Goal: Navigation & Orientation: Understand site structure

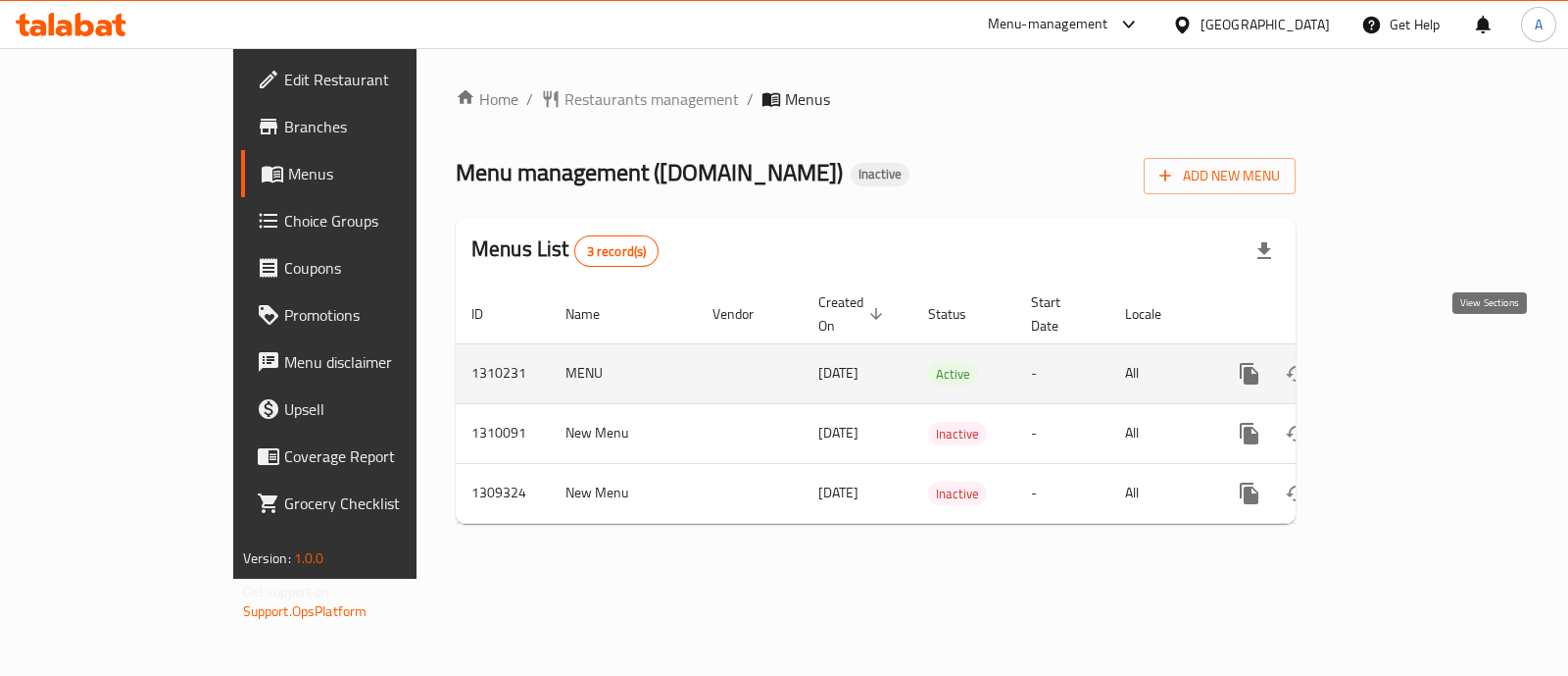
click at [1399, 365] on icon "enhanced table" at bounding box center [1390, 373] width 18 height 18
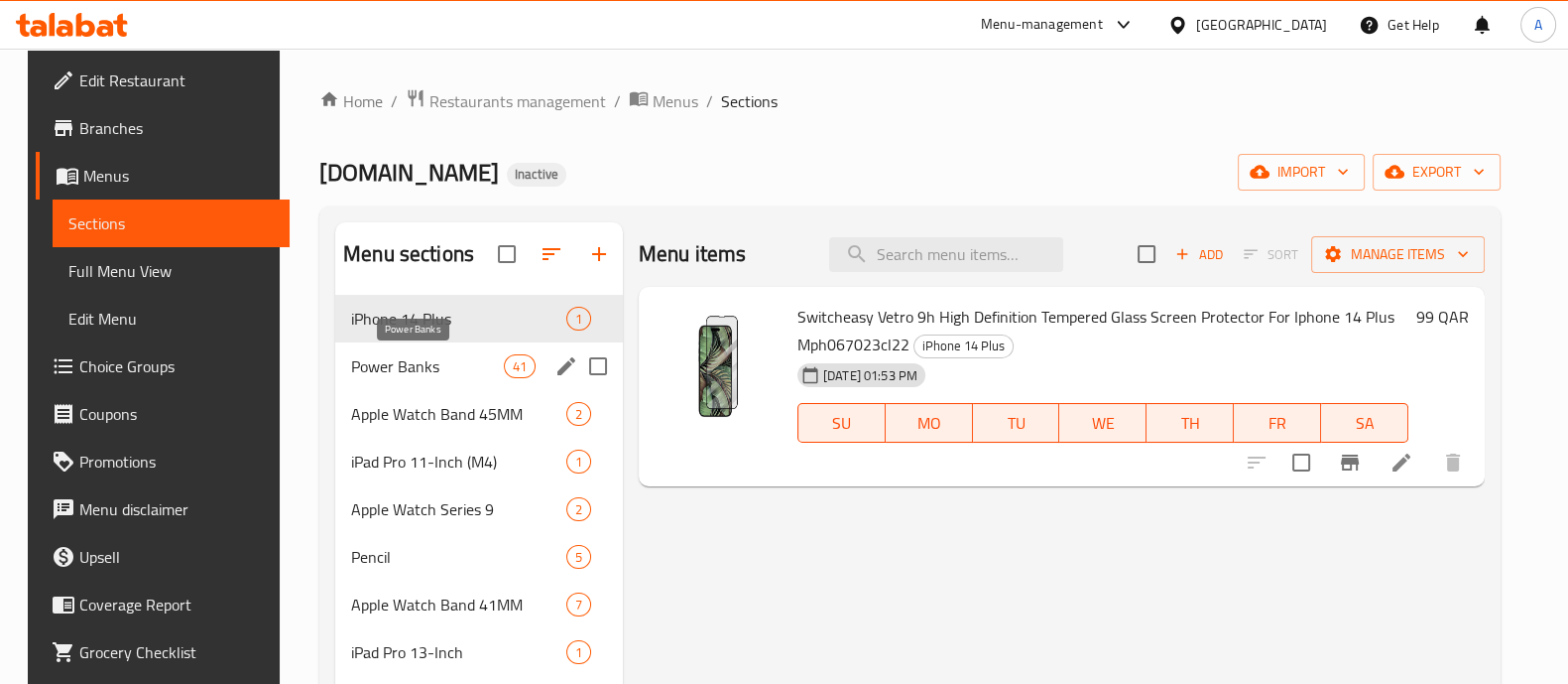
click at [437, 358] on span "Power Banks" at bounding box center [426, 366] width 152 height 24
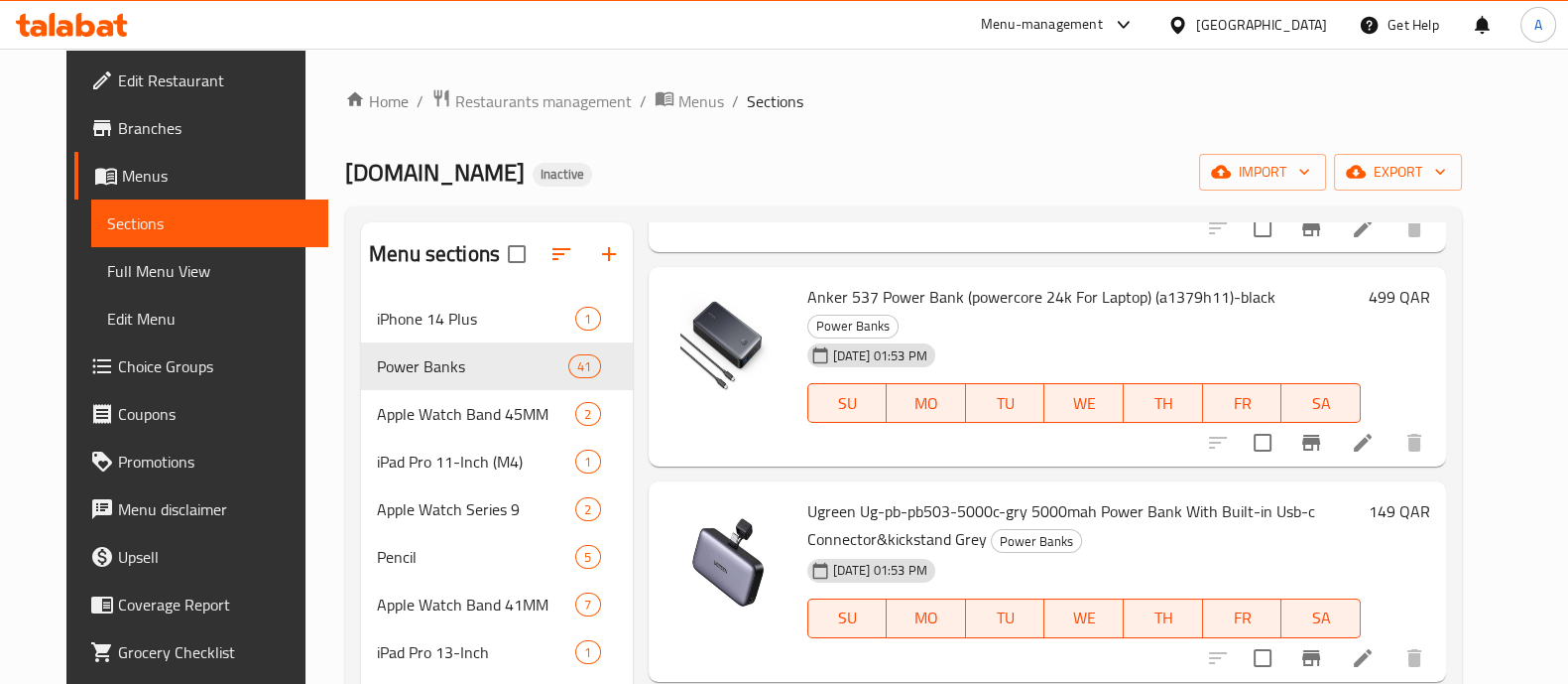
scroll to position [3596, 0]
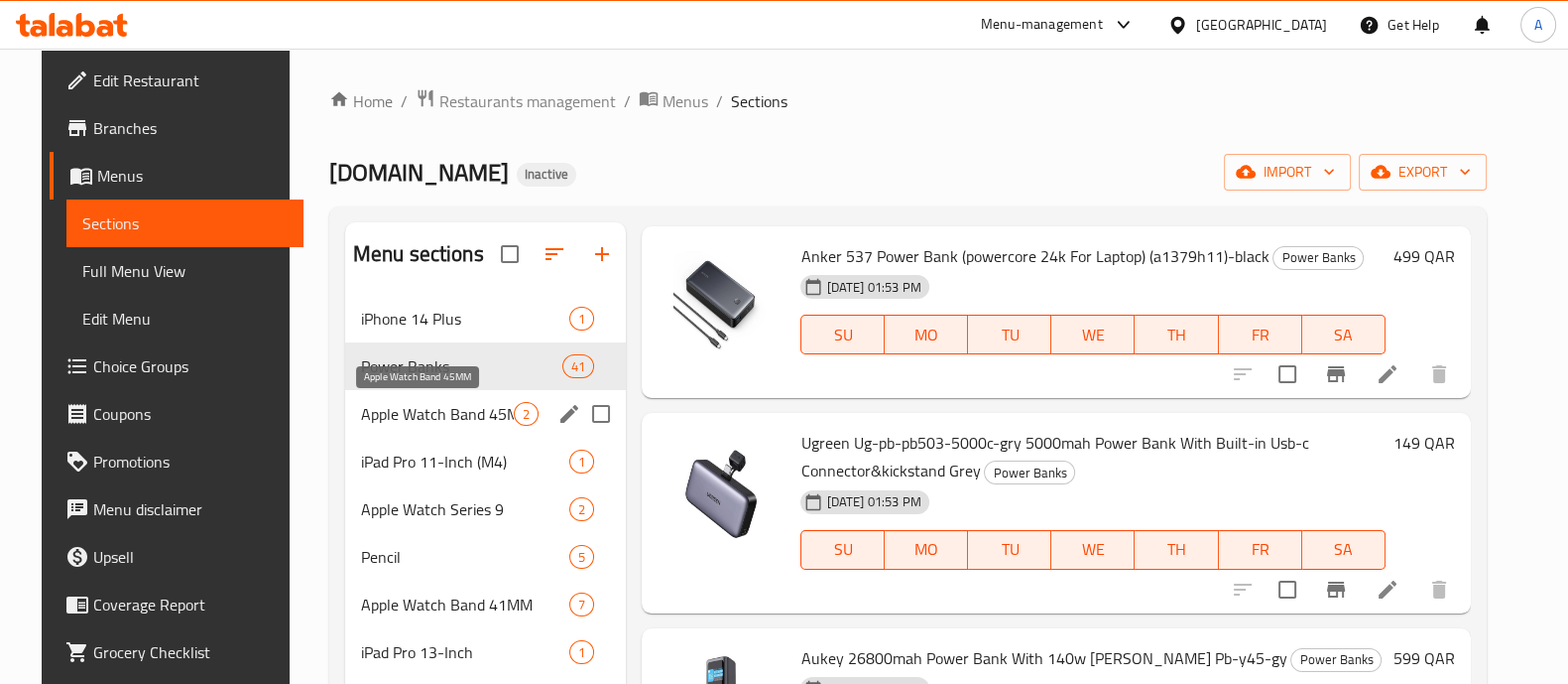
click at [476, 407] on span "Apple Watch Band 45MM" at bounding box center [437, 414] width 154 height 24
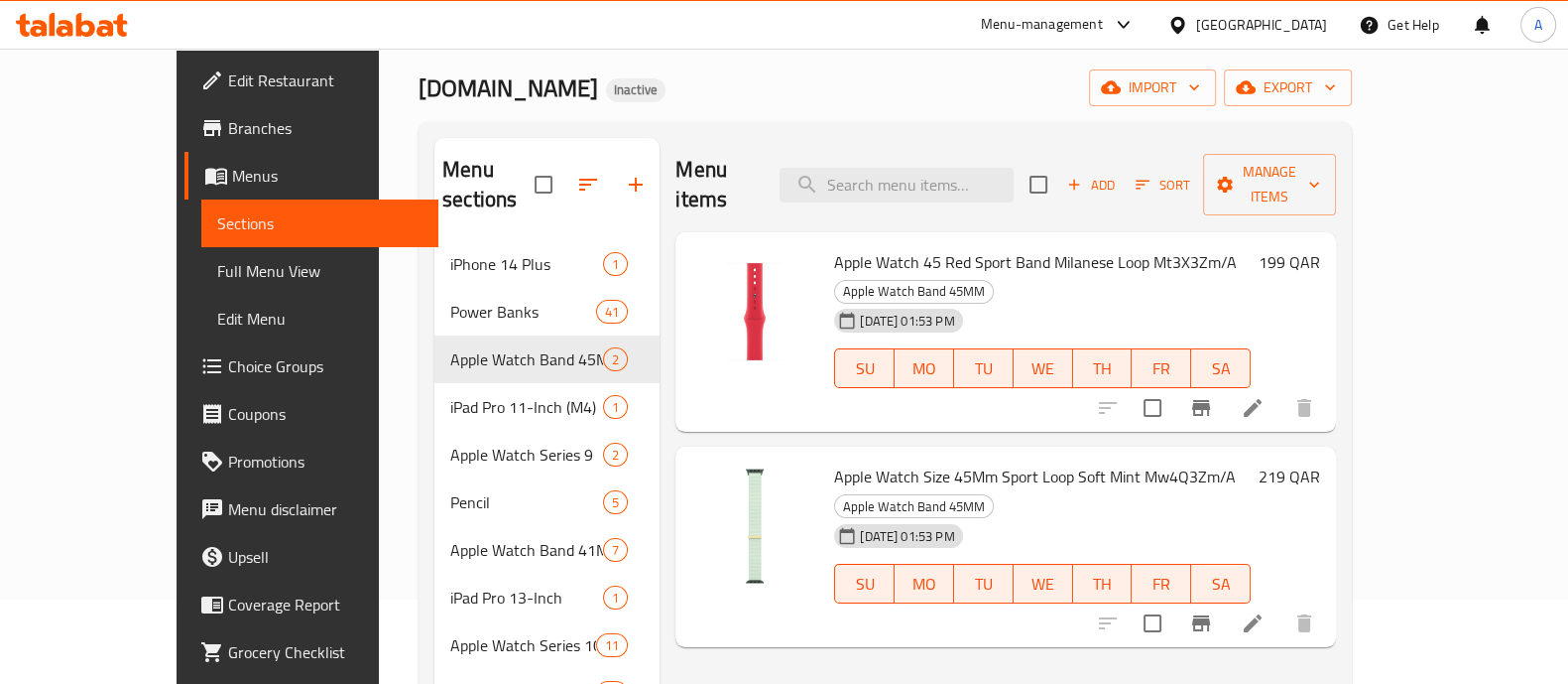
scroll to position [123, 0]
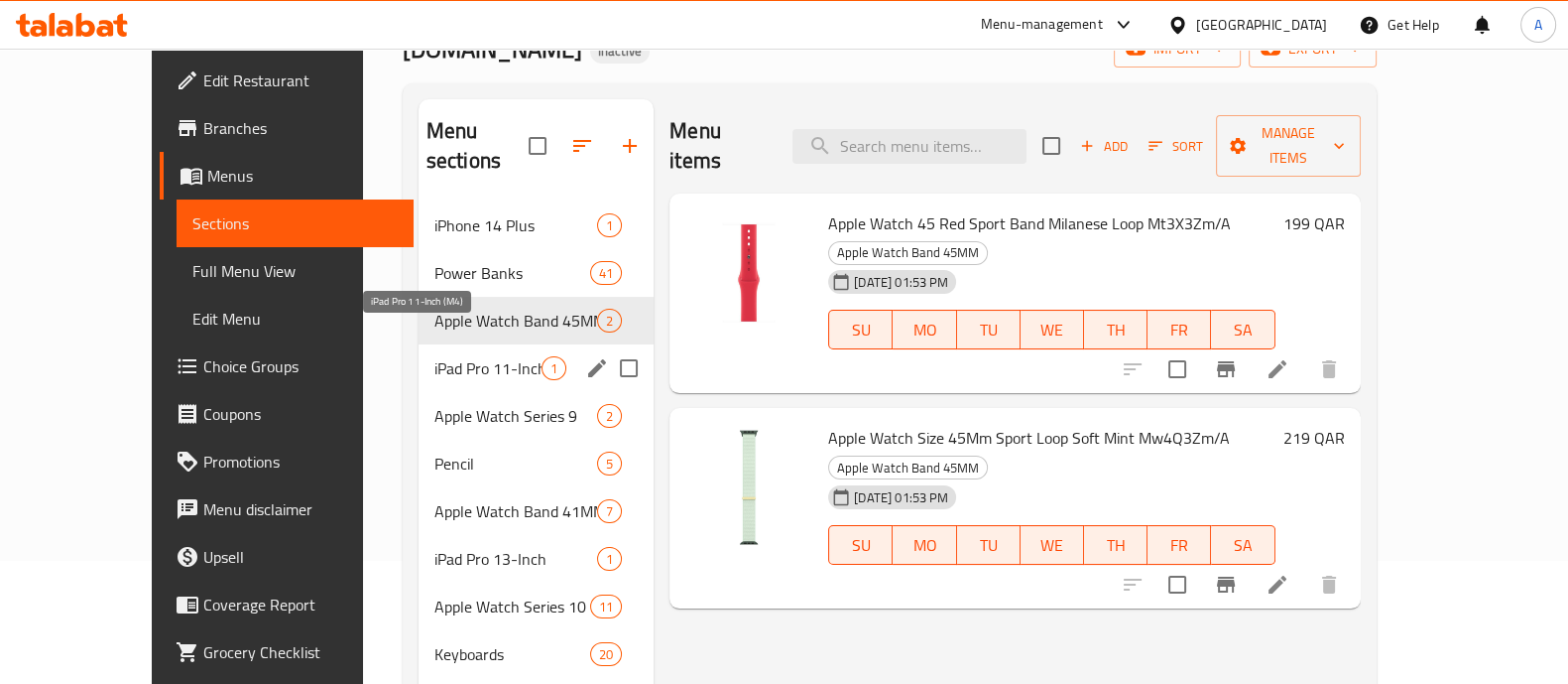
click at [441, 356] on span "iPad Pro 11-Inch (M4)" at bounding box center [488, 368] width 107 height 24
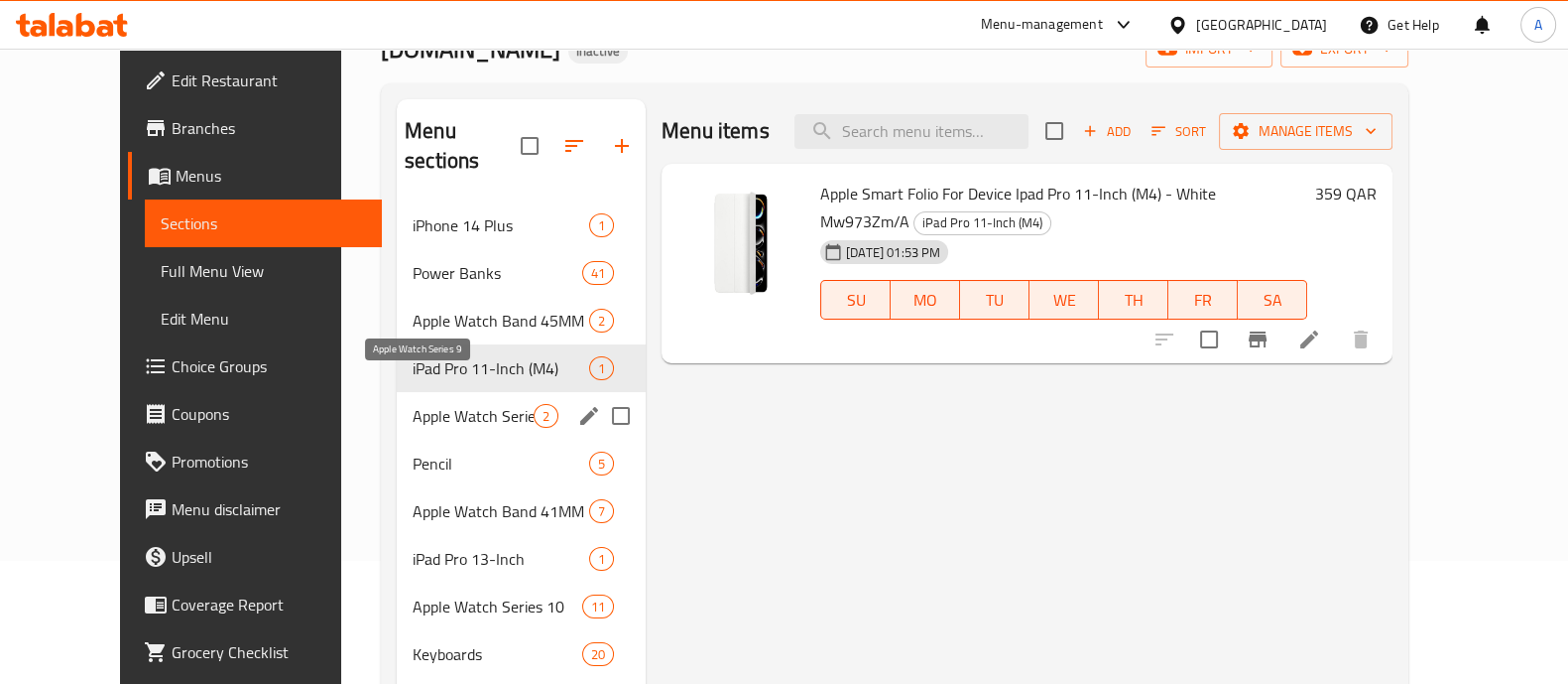
click at [430, 404] on span "Apple Watch Series 9" at bounding box center [473, 416] width 121 height 24
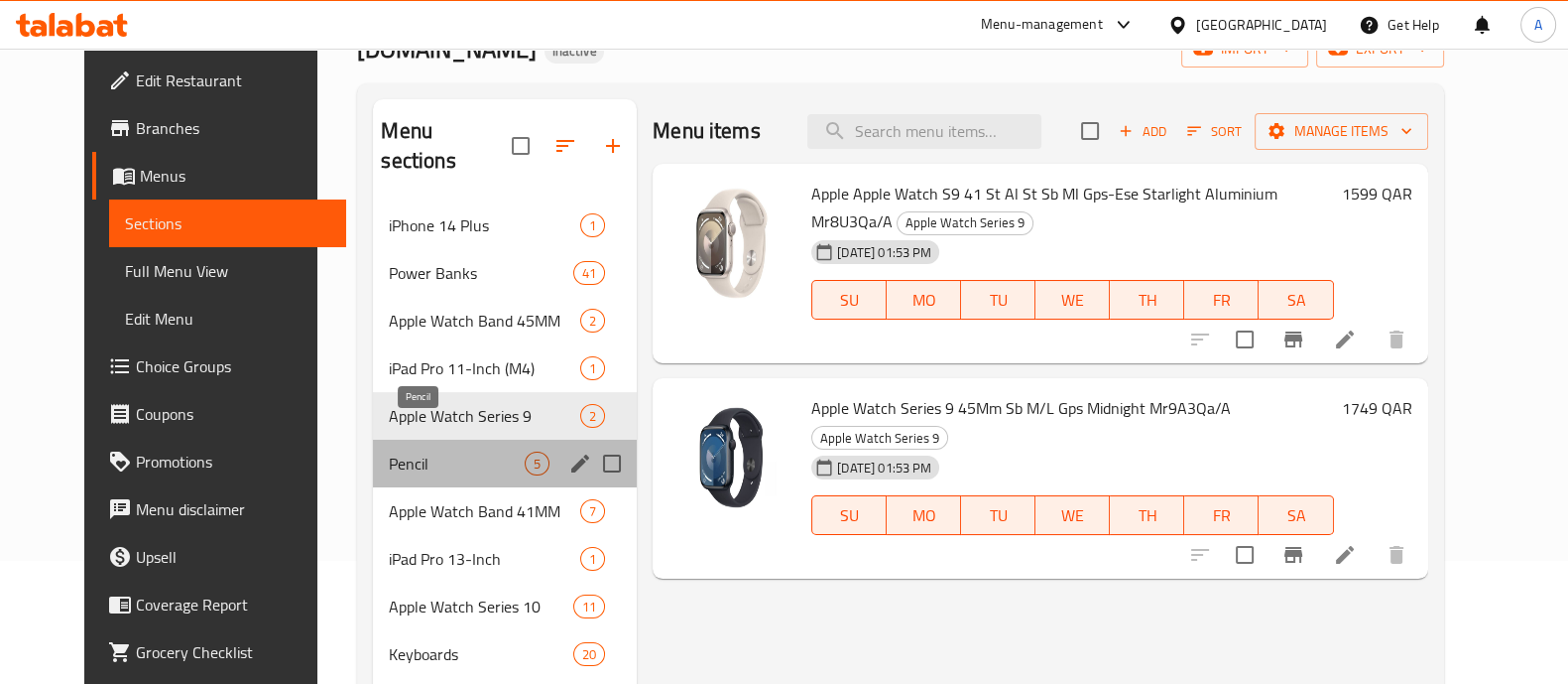
click at [430, 451] on span "Pencil" at bounding box center [456, 463] width 136 height 24
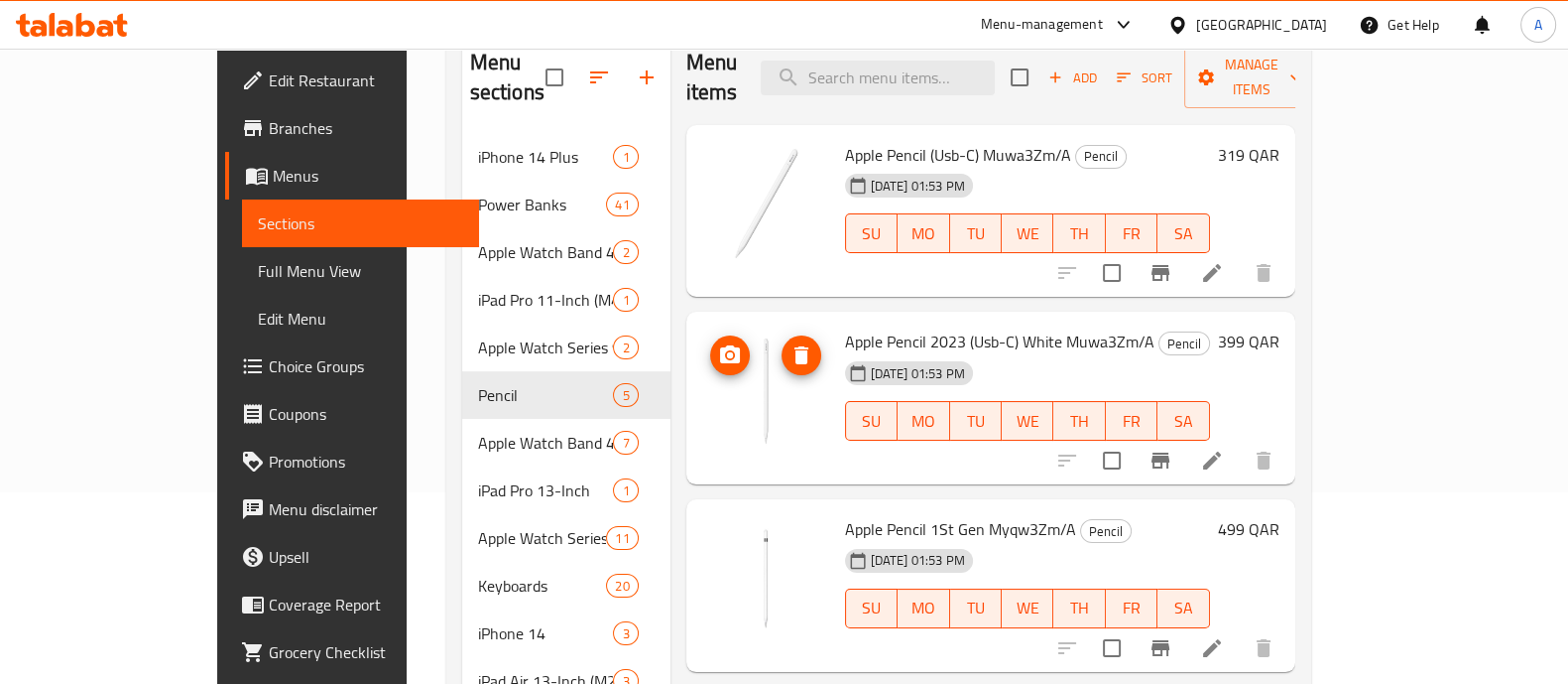
scroll to position [248, 0]
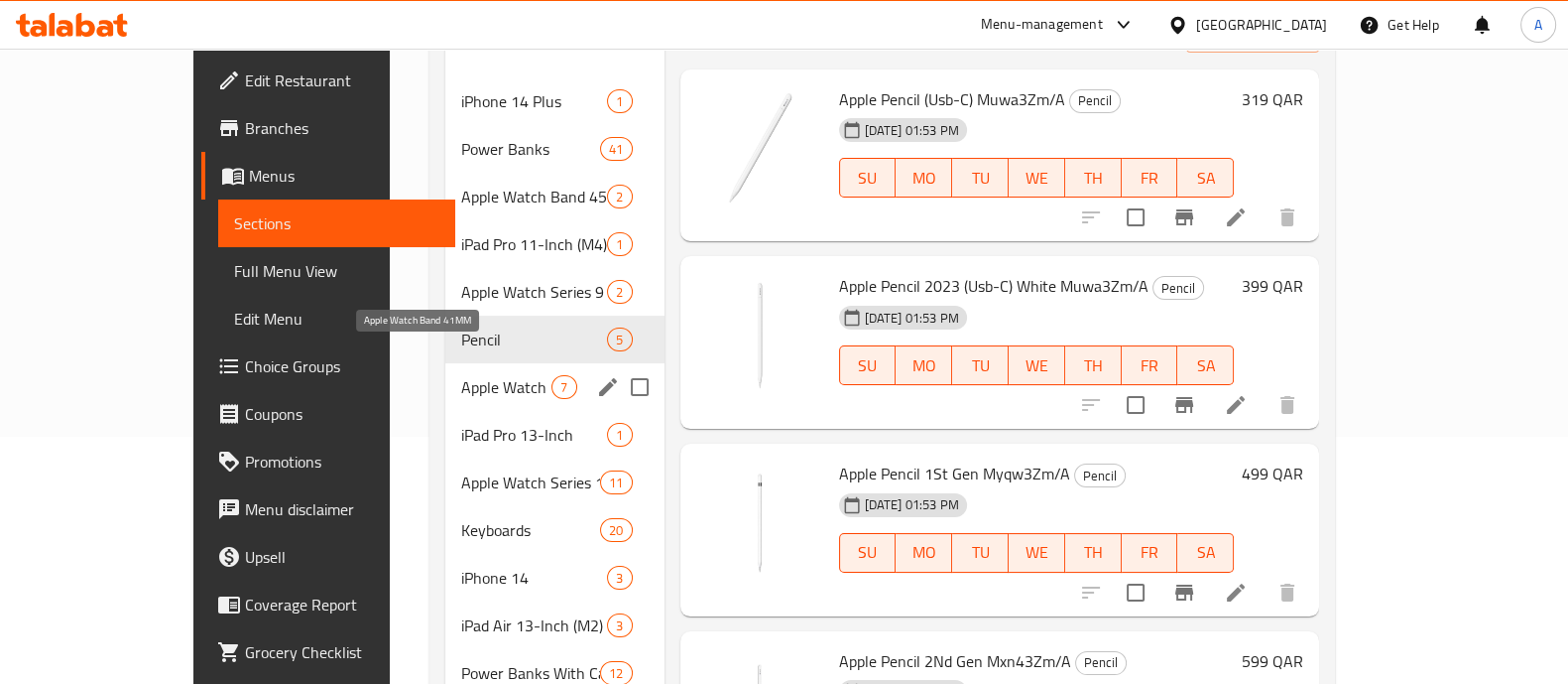
click at [461, 375] on span "Apple Watch Band 41MM" at bounding box center [506, 387] width 90 height 24
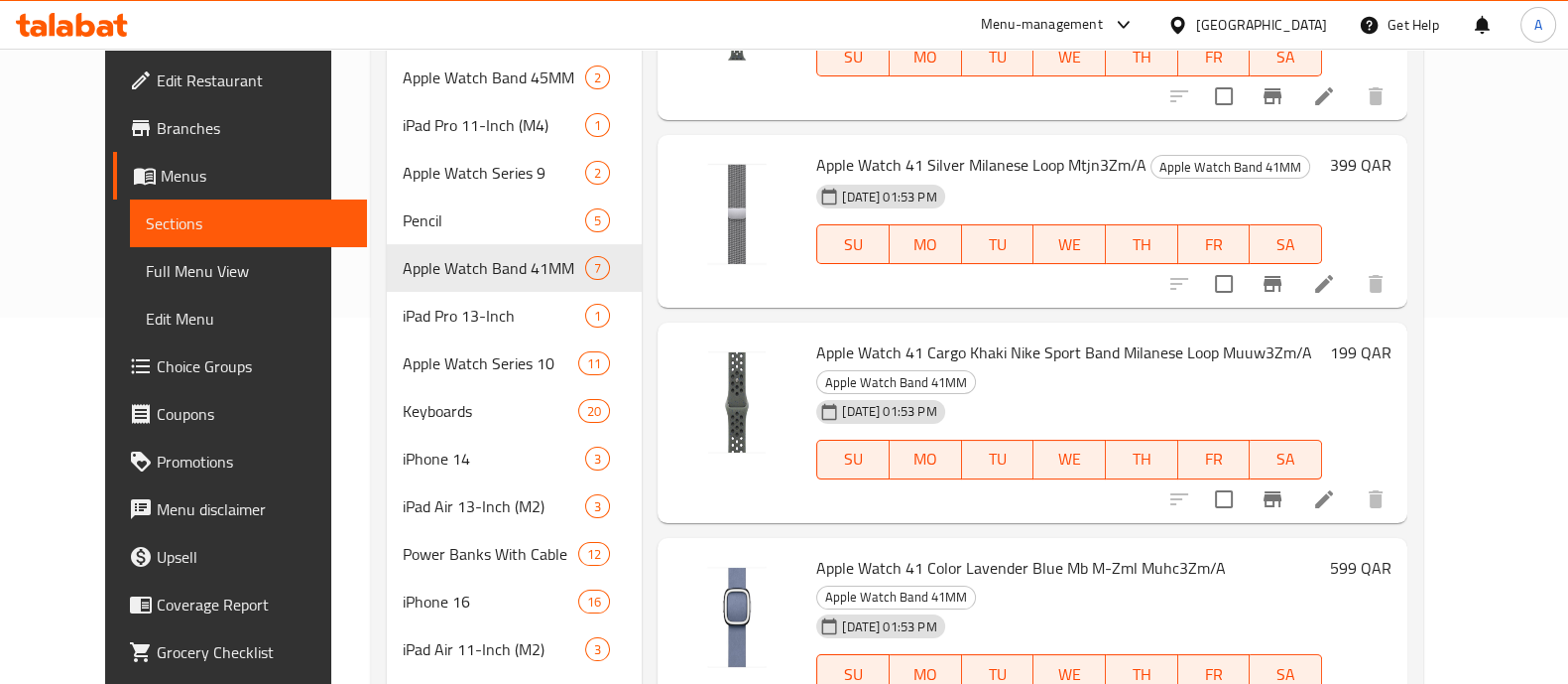
scroll to position [495, 0]
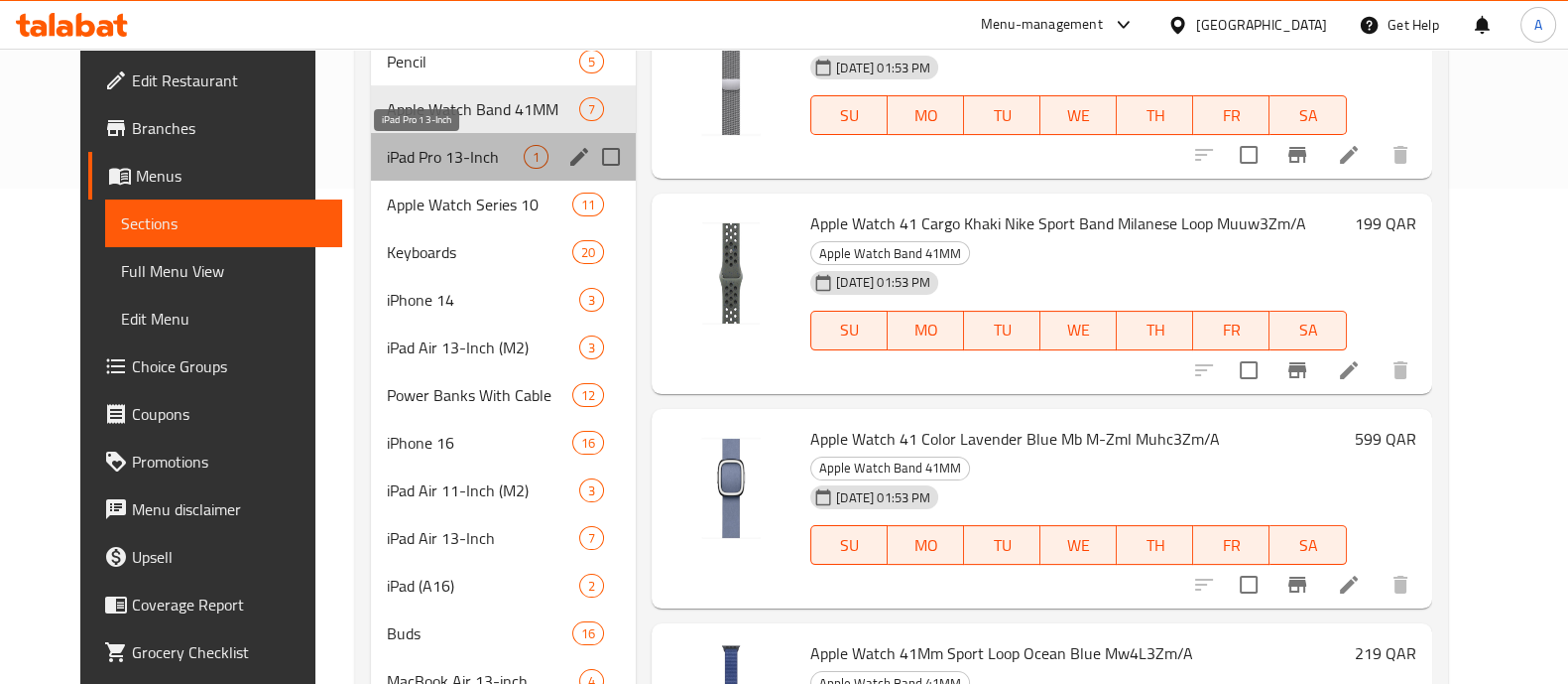
click at [434, 151] on span "iPad Pro 13-Inch" at bounding box center [455, 157] width 137 height 24
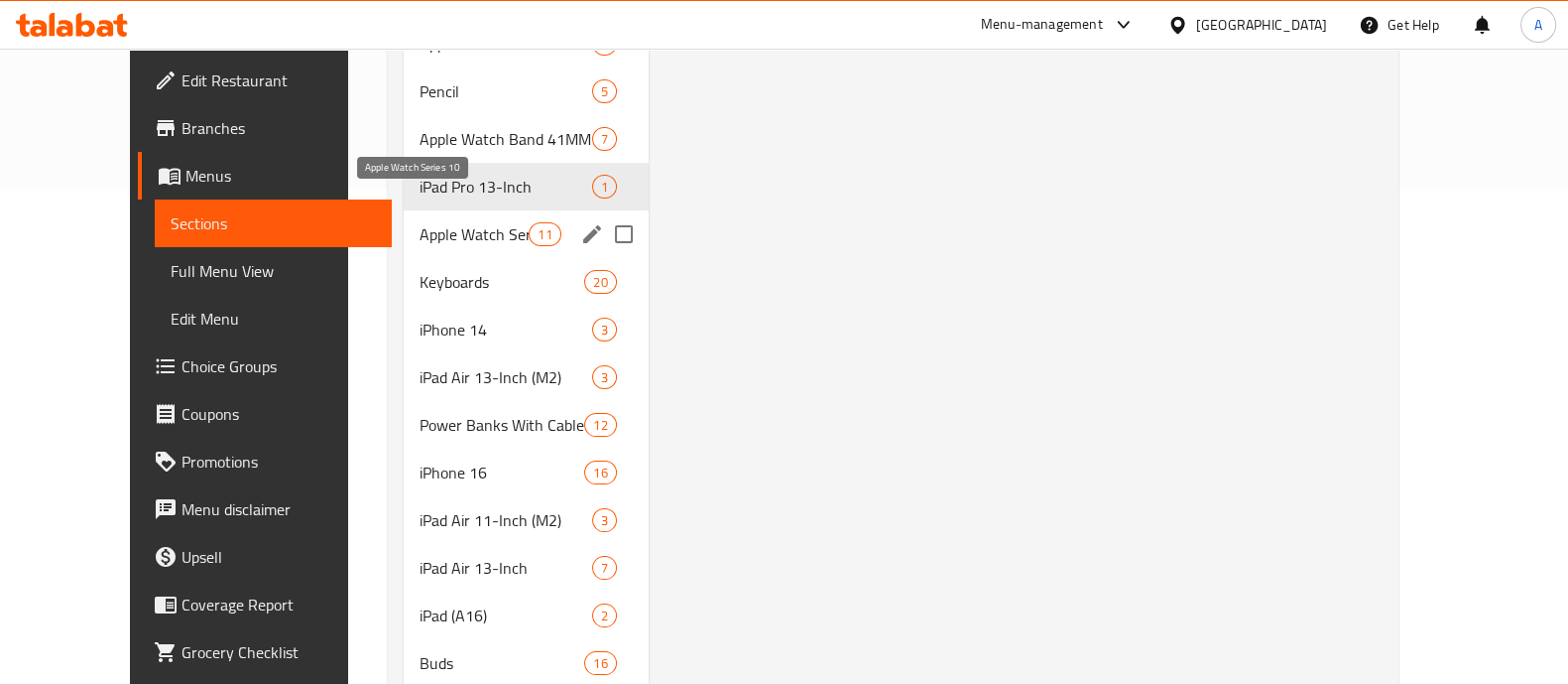
click at [434, 223] on span "Apple Watch Series 10" at bounding box center [474, 235] width 109 height 24
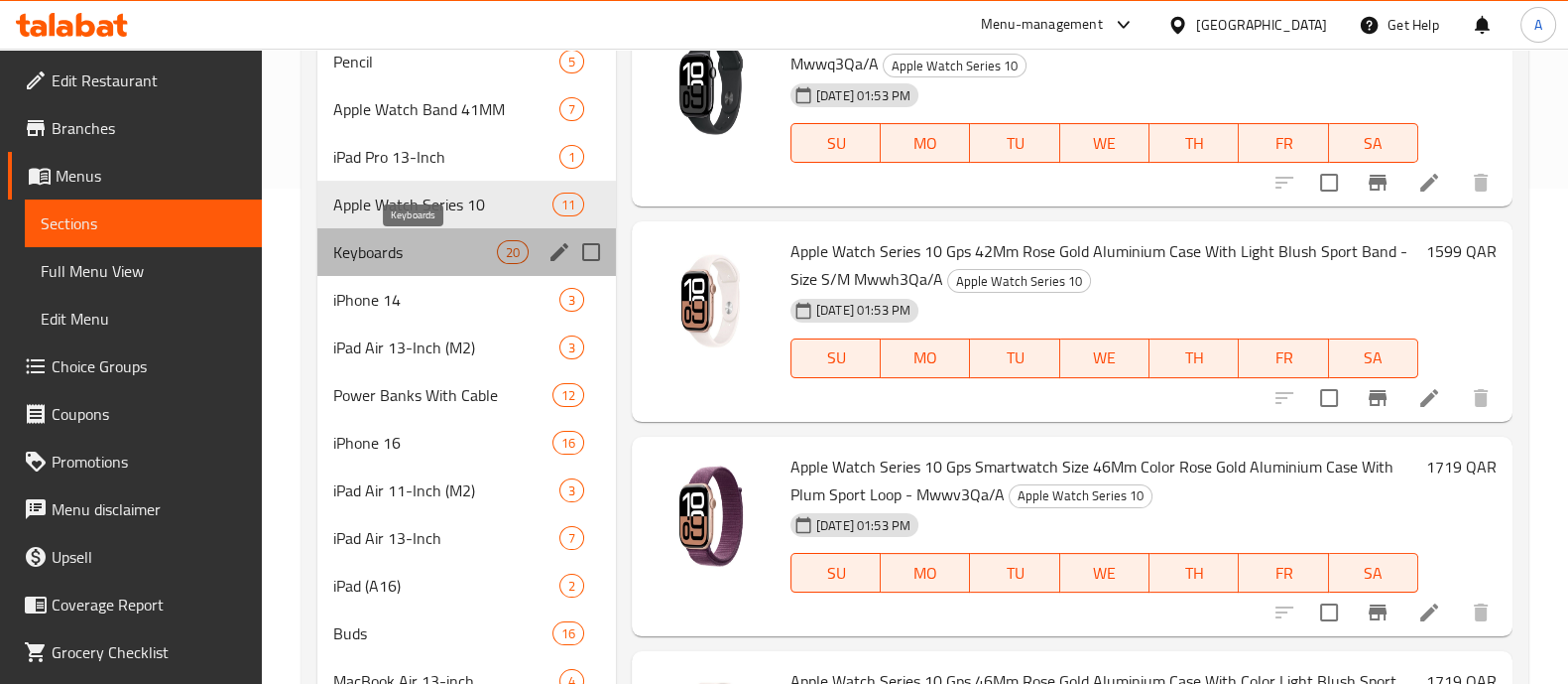
click at [412, 250] on span "Keyboards" at bounding box center [414, 253] width 164 height 24
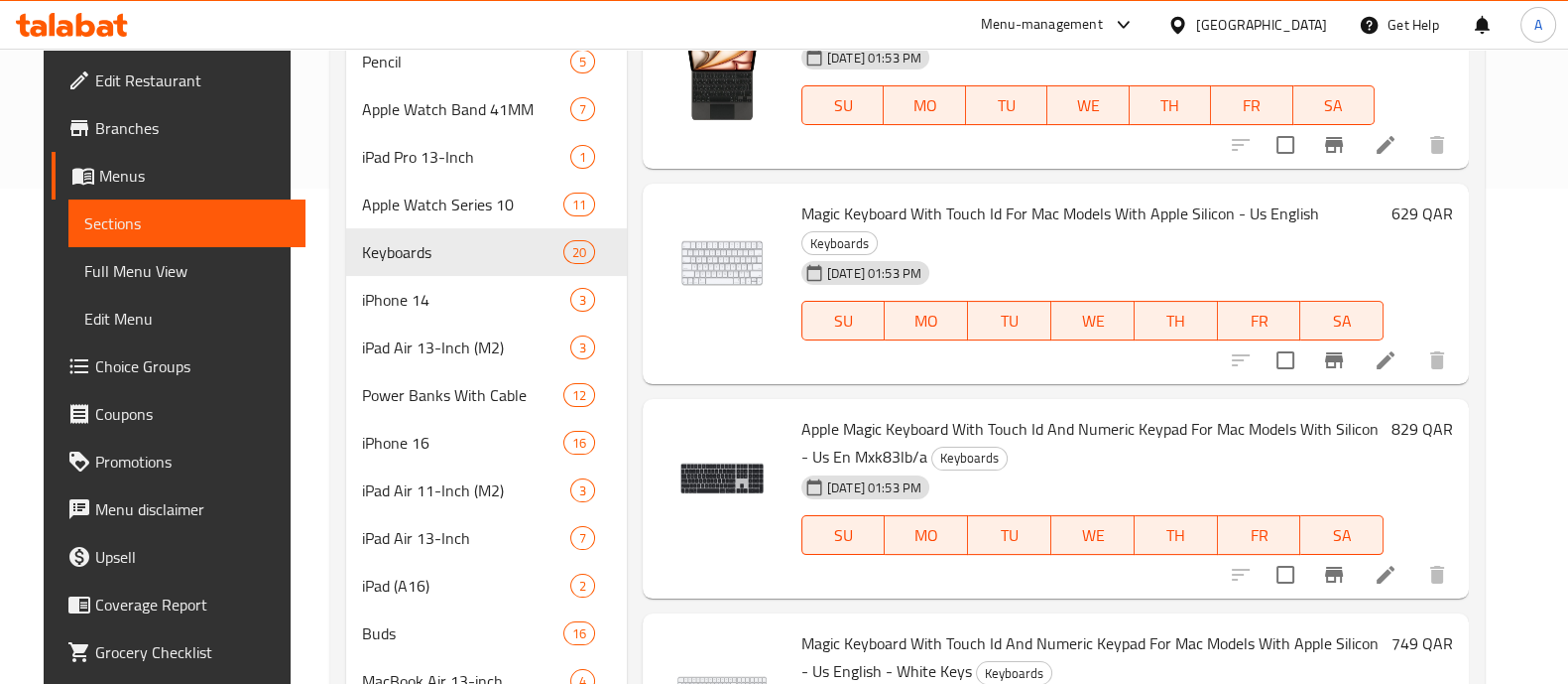
scroll to position [495, 0]
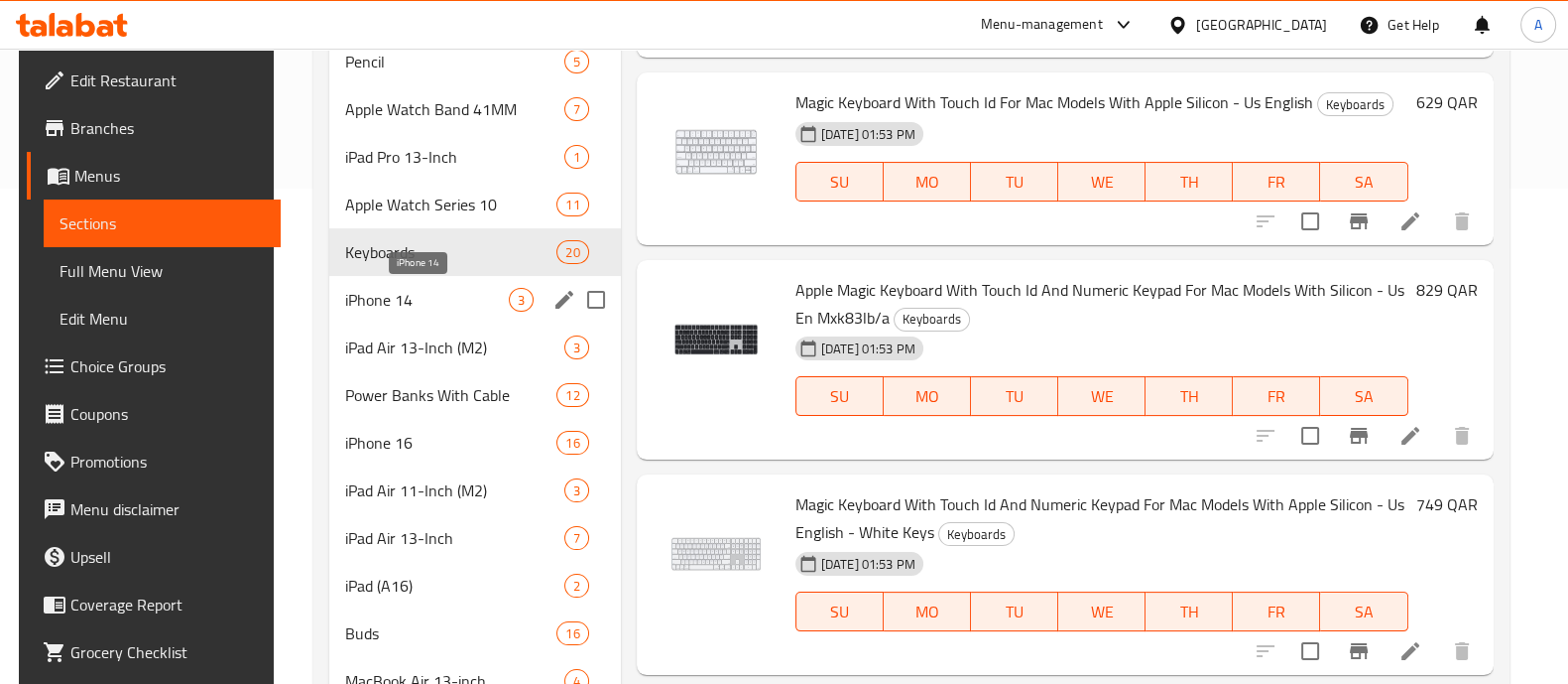
click at [432, 300] on span "iPhone 14" at bounding box center [426, 299] width 163 height 24
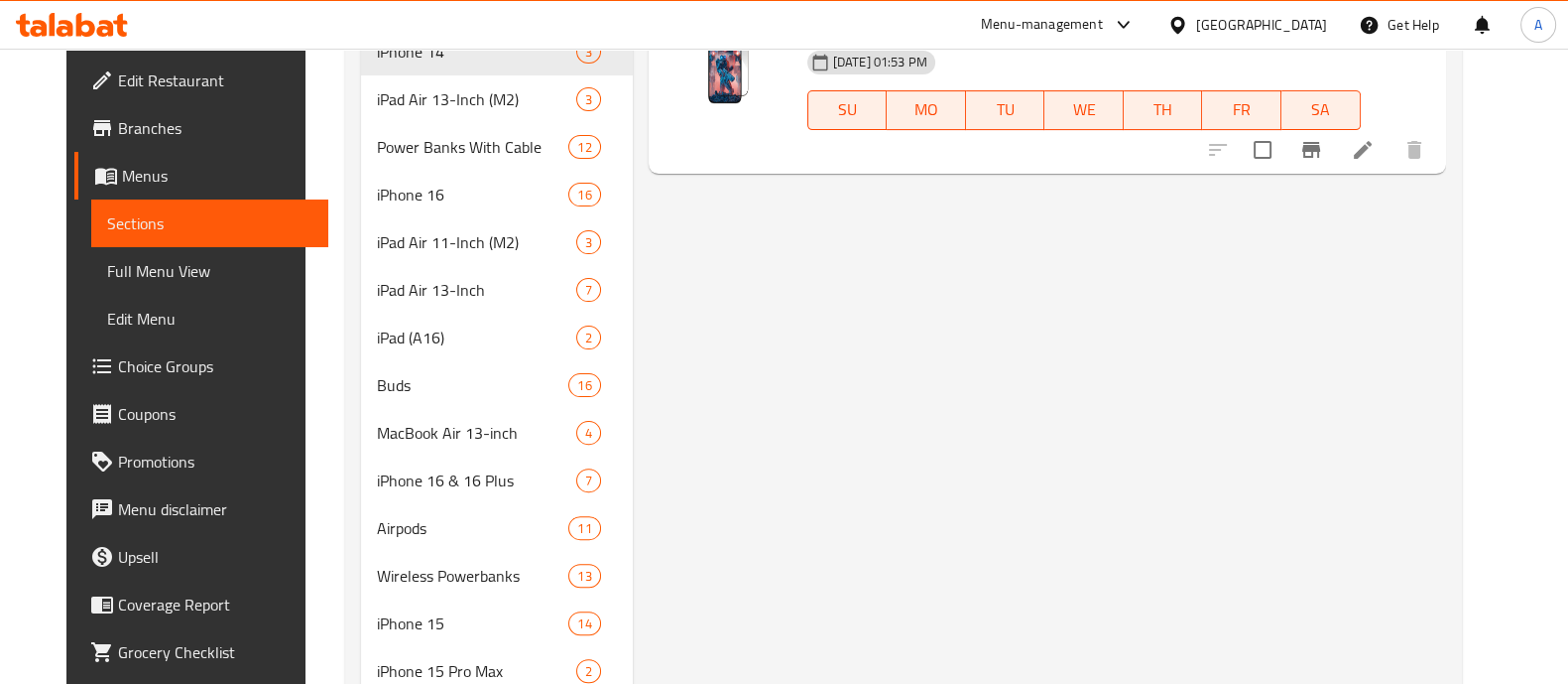
scroll to position [745, 0]
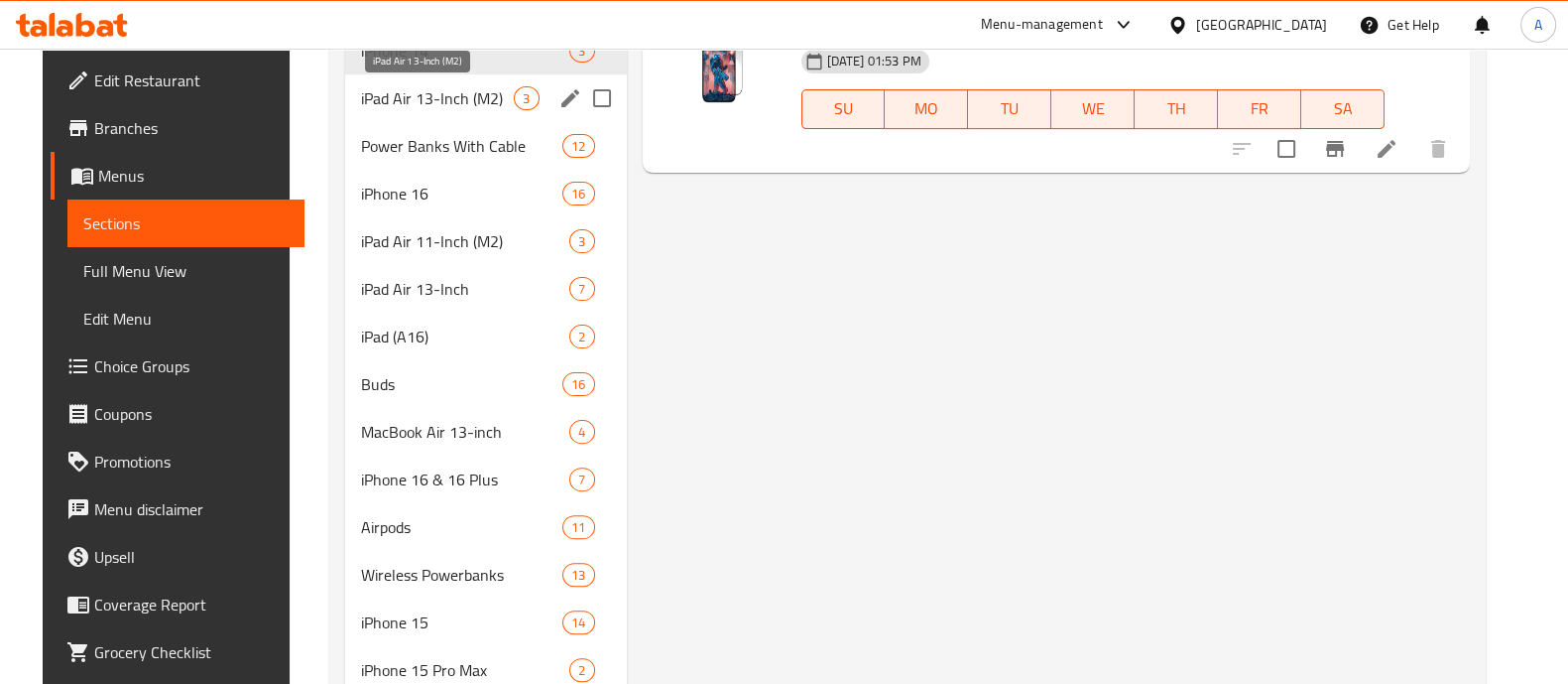
click at [446, 90] on span "iPad Air 13-Inch (M2)" at bounding box center [437, 98] width 153 height 24
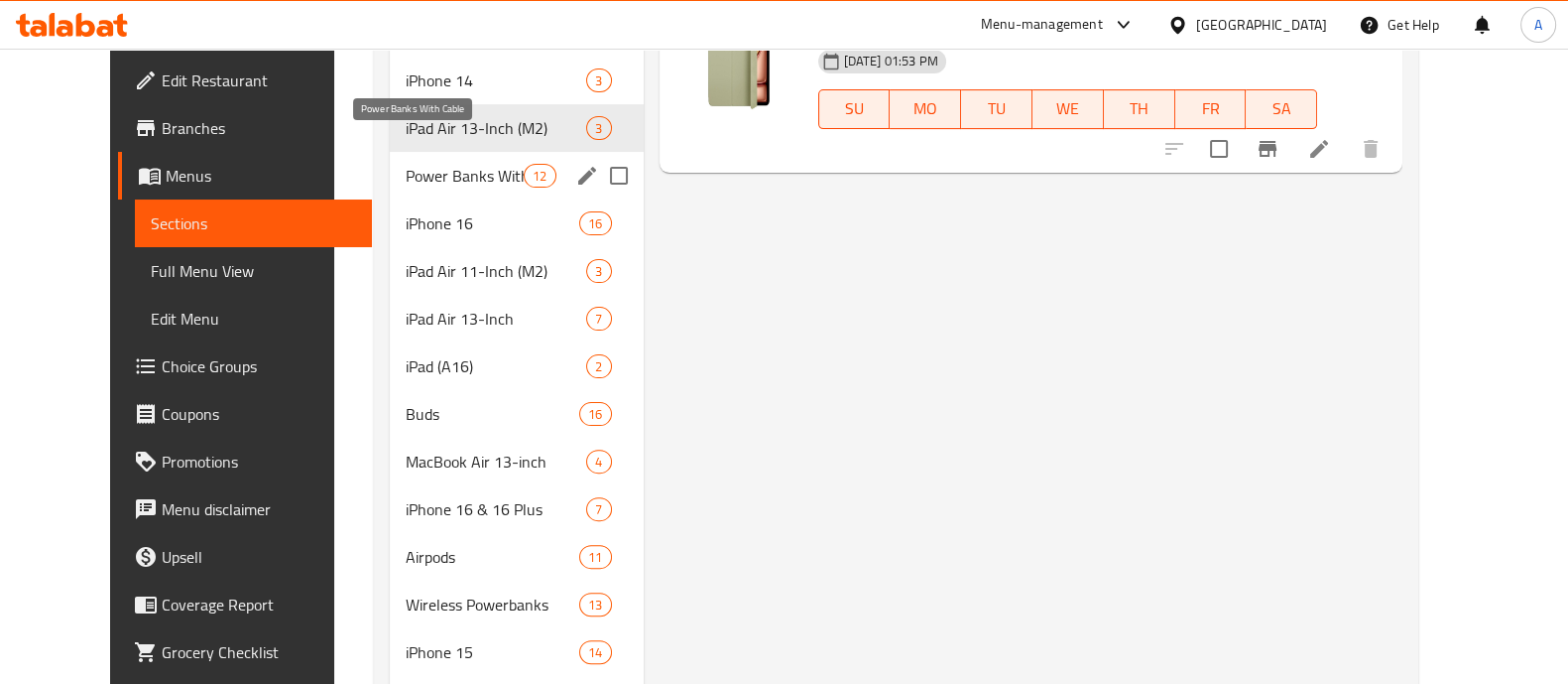
click at [441, 164] on span "Power Banks With Cable" at bounding box center [464, 176] width 118 height 24
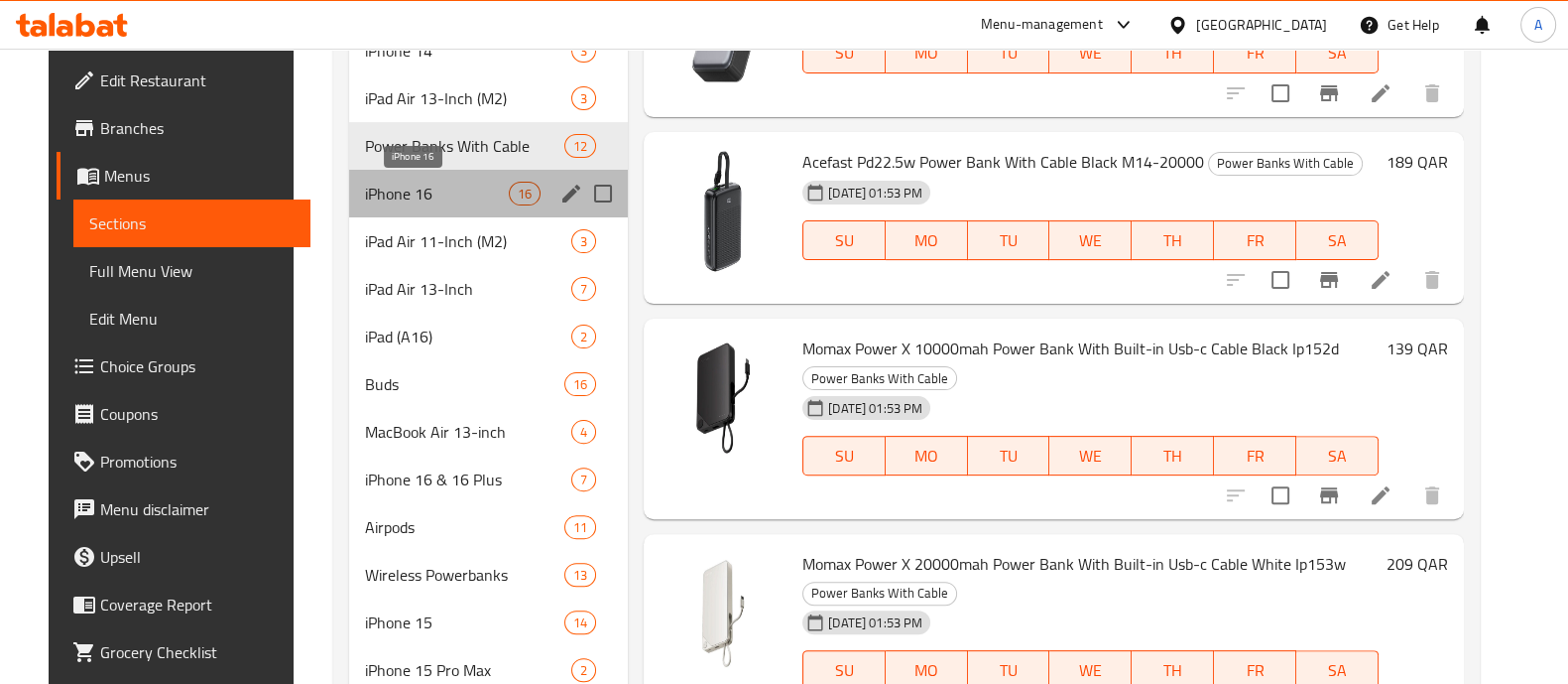
click at [435, 191] on span "iPhone 16" at bounding box center [436, 194] width 144 height 24
